Goal: Ask a question

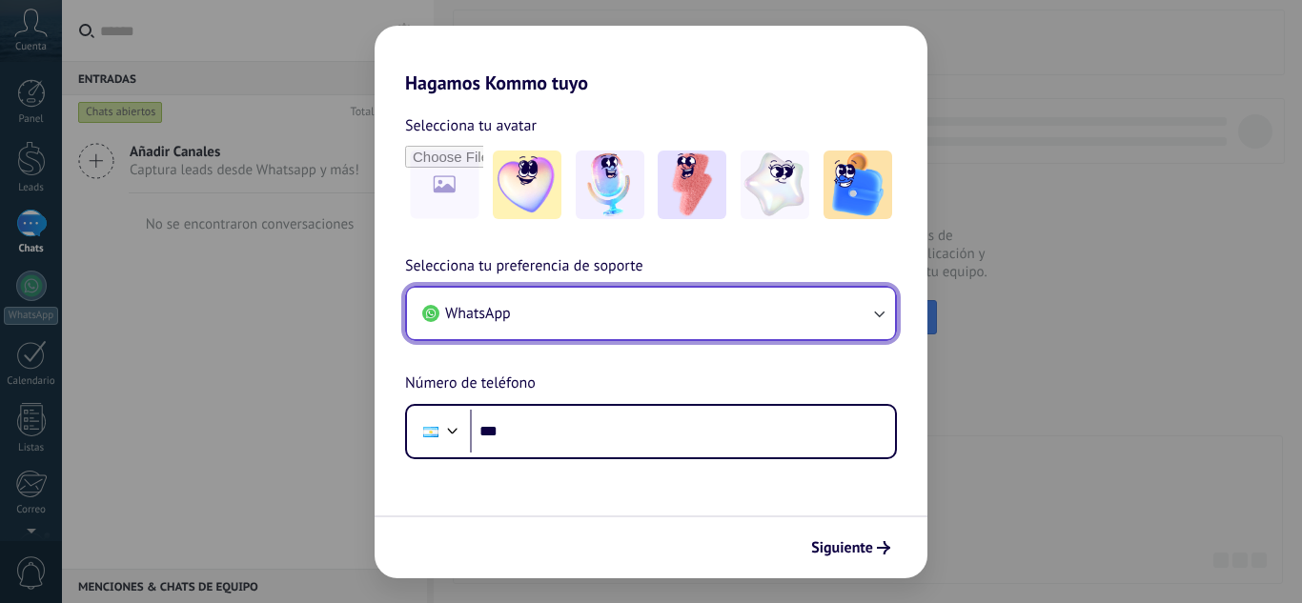
click at [608, 316] on button "WhatsApp" at bounding box center [651, 313] width 488 height 51
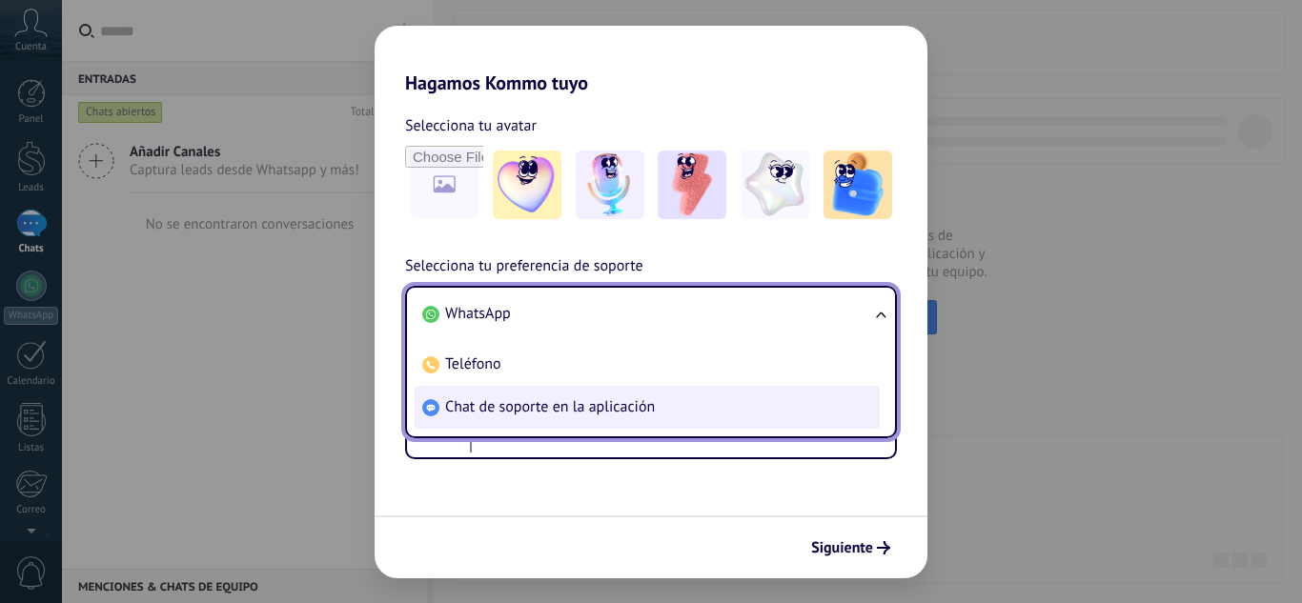
click at [501, 404] on span "Chat de soporte en la aplicación" at bounding box center [550, 407] width 210 height 19
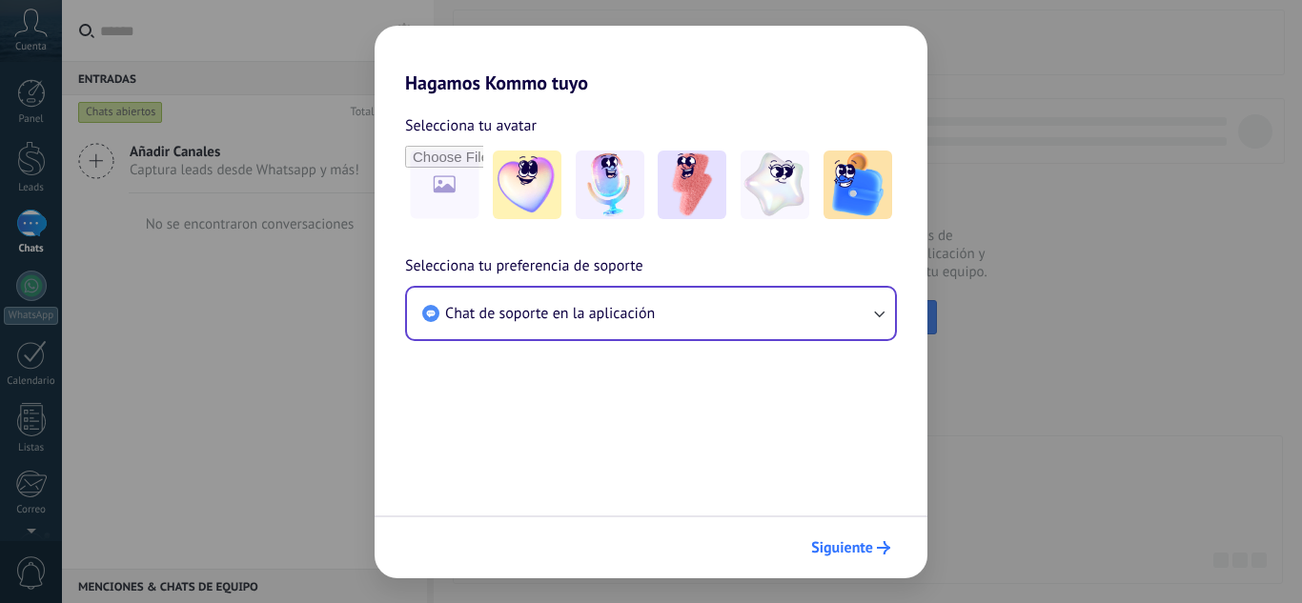
click at [838, 541] on span "Siguiente" at bounding box center [842, 547] width 62 height 13
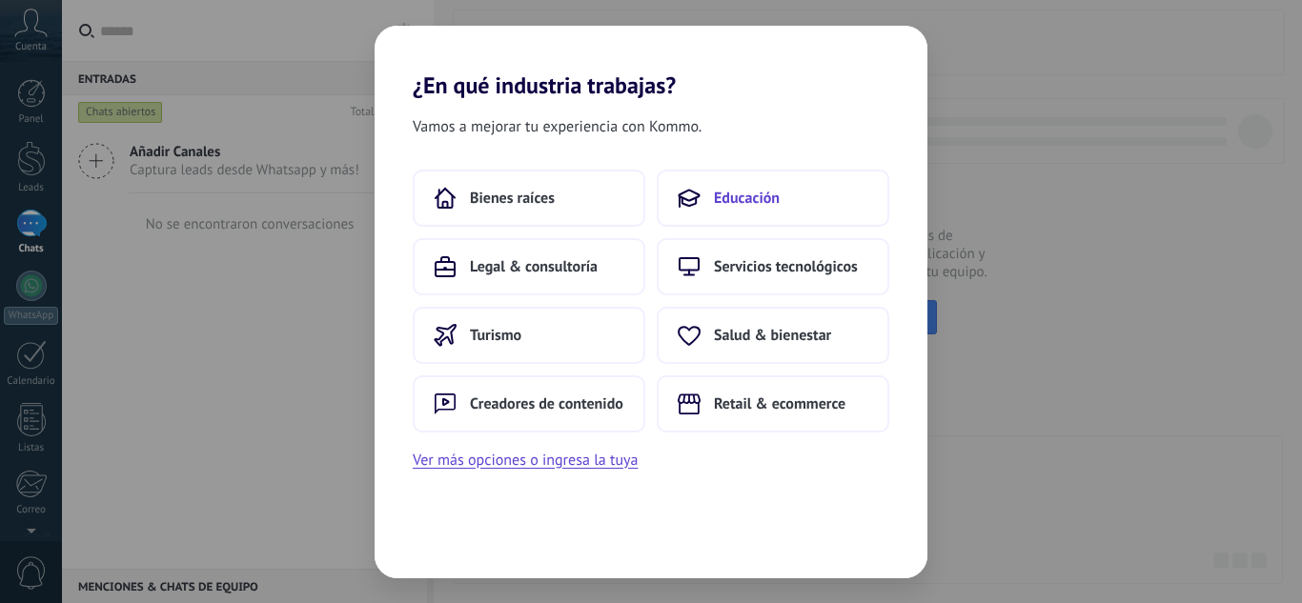
click at [703, 219] on button "Educación" at bounding box center [773, 198] width 233 height 57
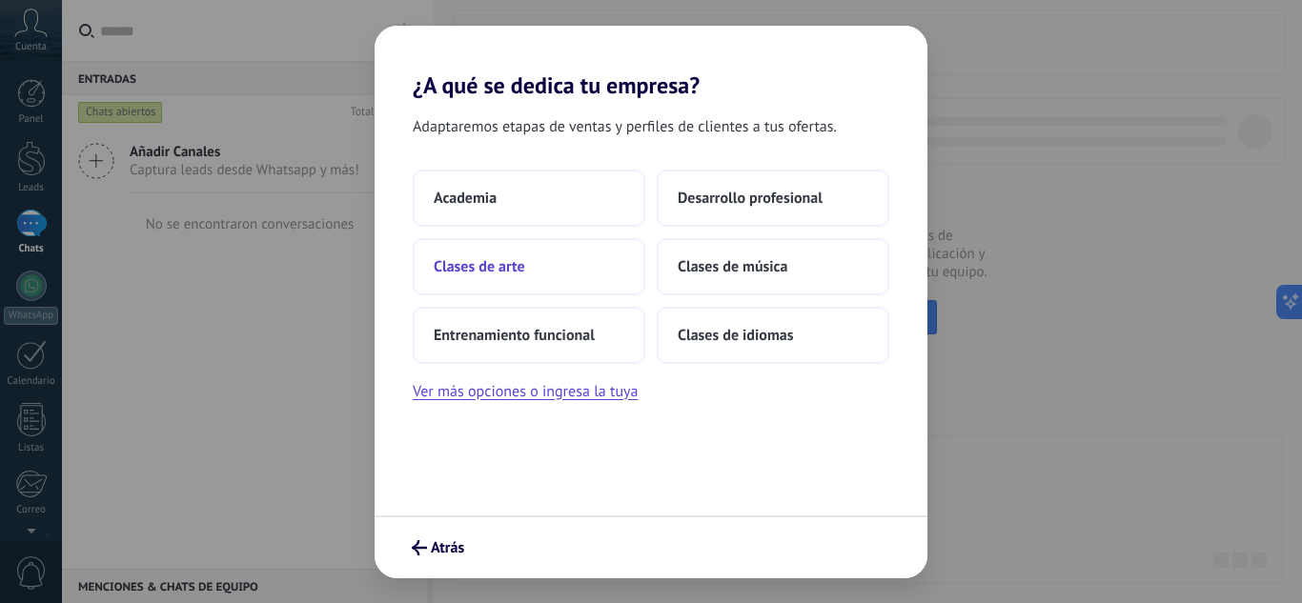
click at [556, 258] on button "Clases de arte" at bounding box center [529, 266] width 233 height 57
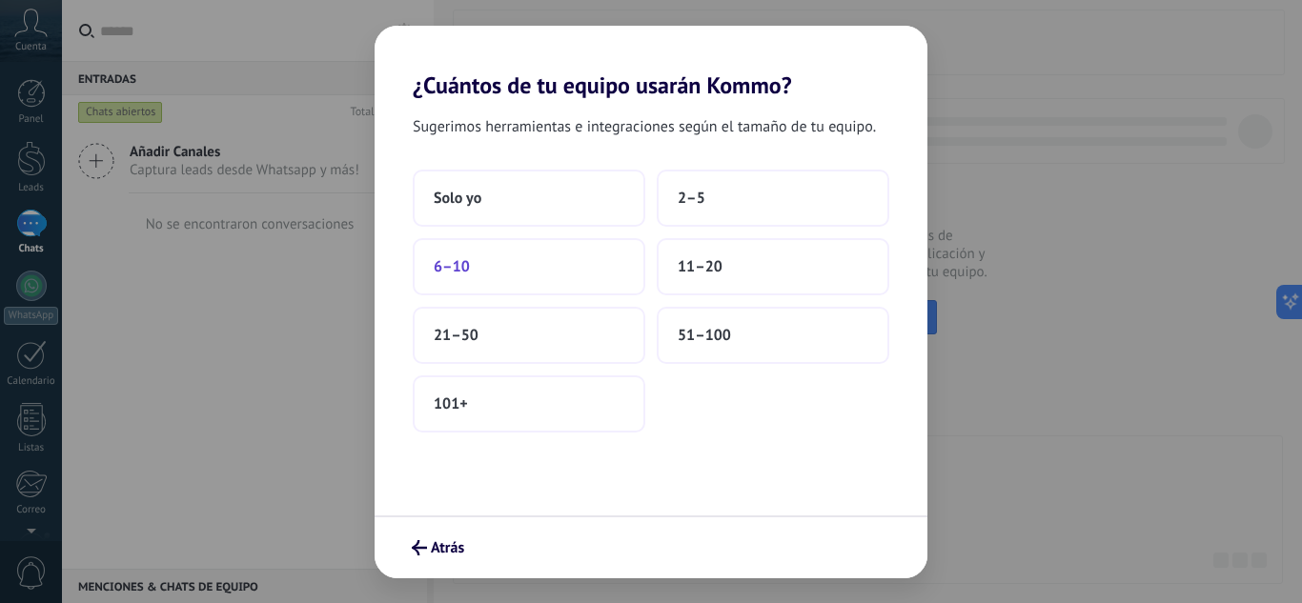
click at [486, 238] on button "6–10" at bounding box center [529, 266] width 233 height 57
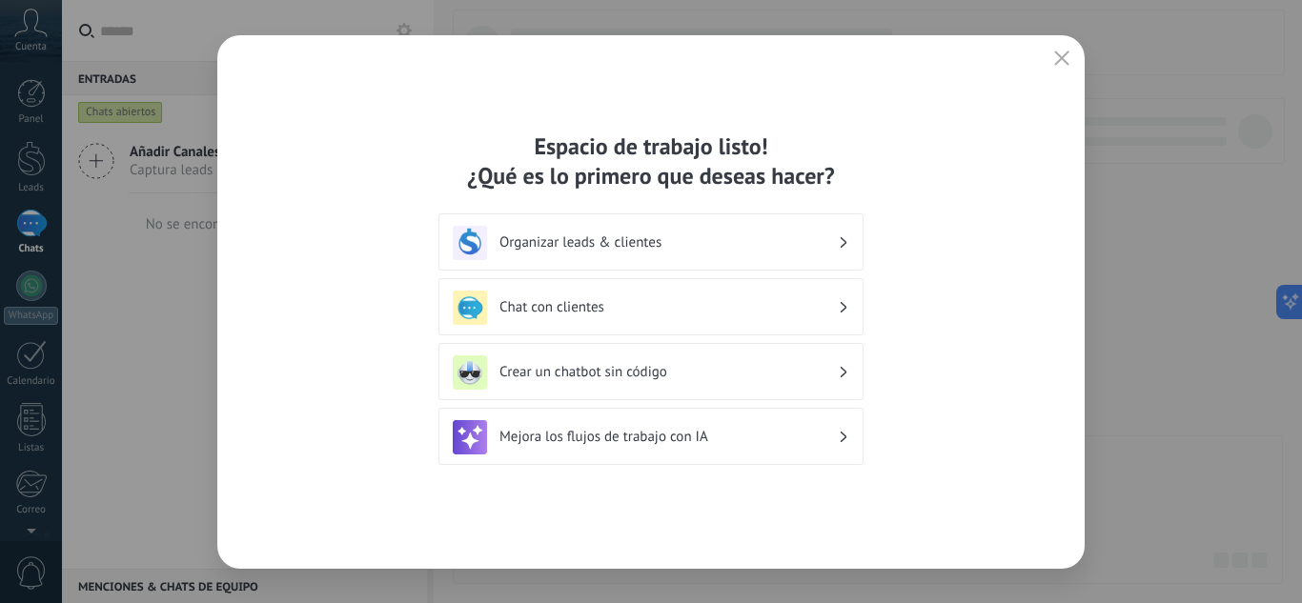
click at [1050, 65] on button "button" at bounding box center [1062, 59] width 25 height 27
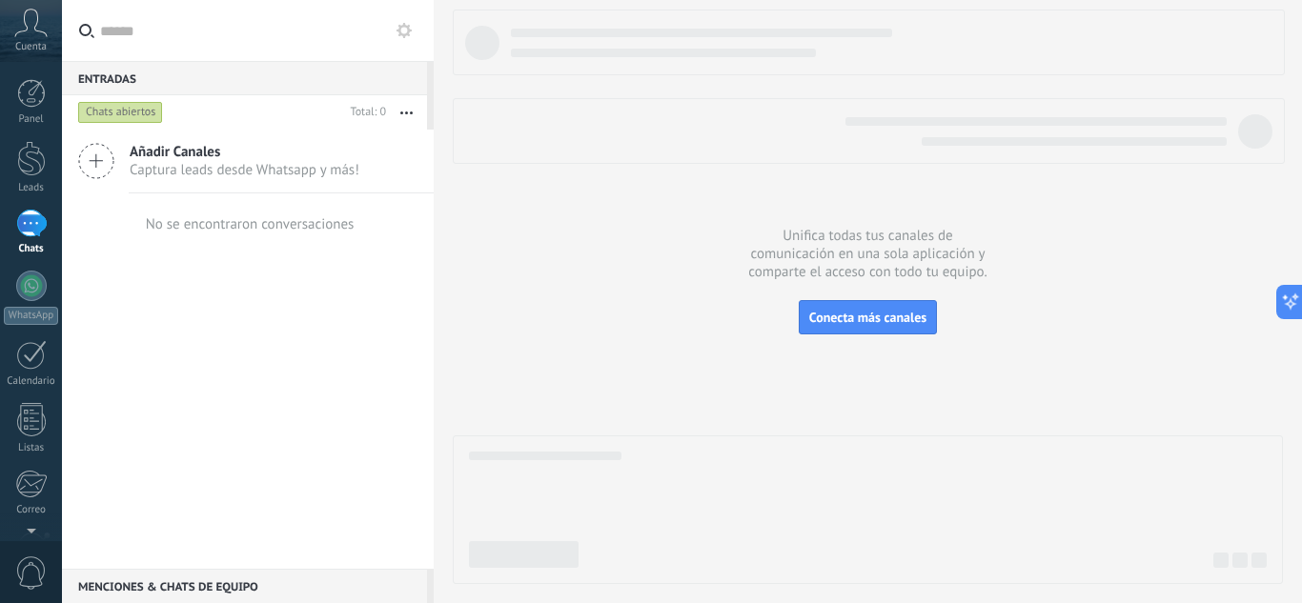
scroll to position [190, 0]
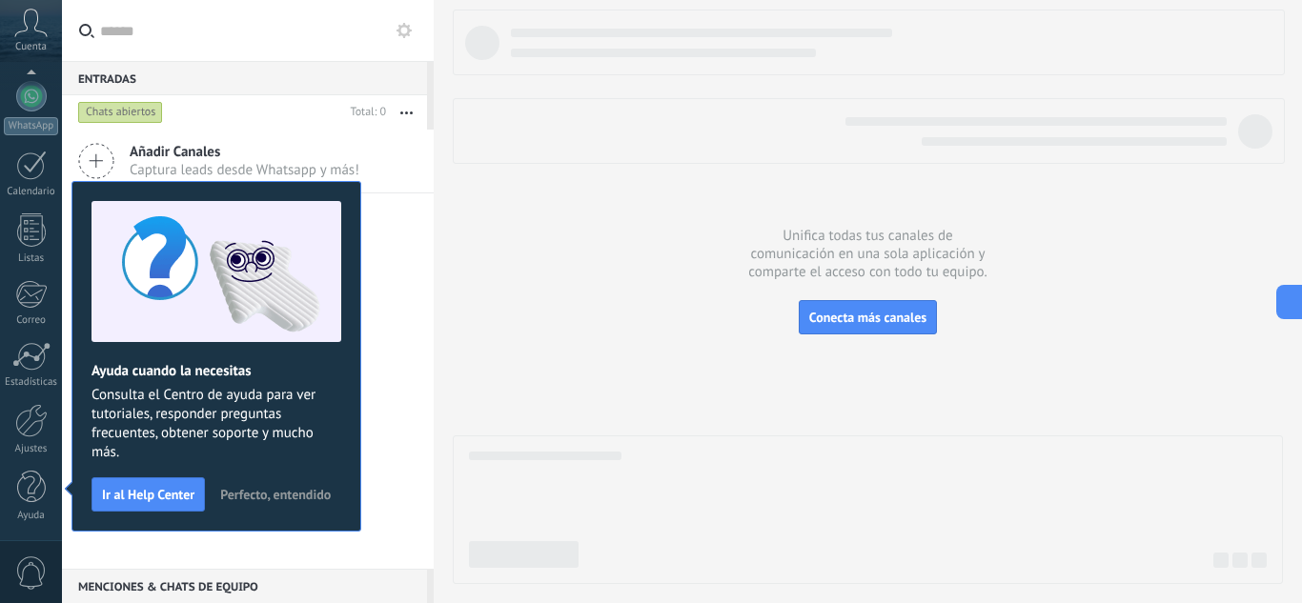
click at [241, 494] on span "Perfecto, entendido" at bounding box center [275, 494] width 111 height 13
